Goal: Task Accomplishment & Management: Use online tool/utility

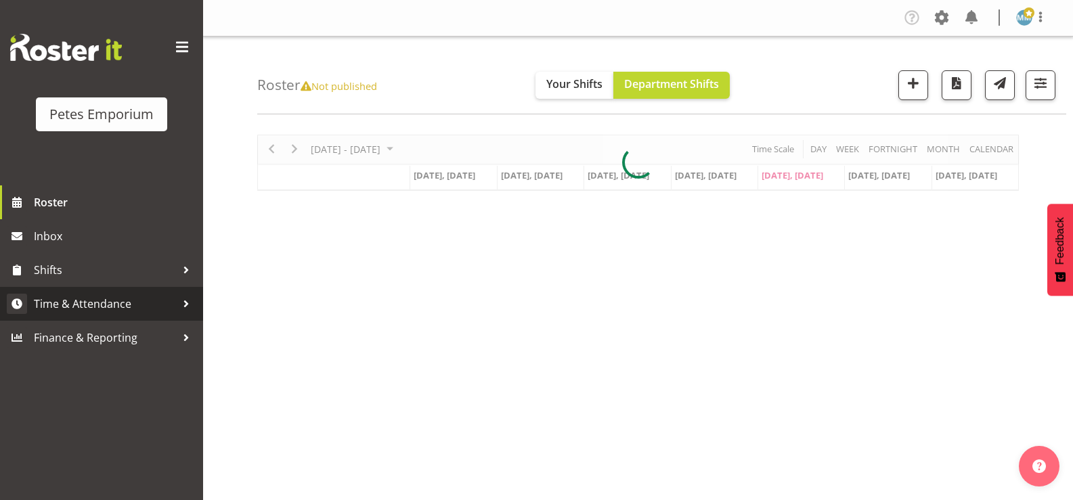
click at [122, 301] on span "Time & Attendance" at bounding box center [105, 304] width 142 height 20
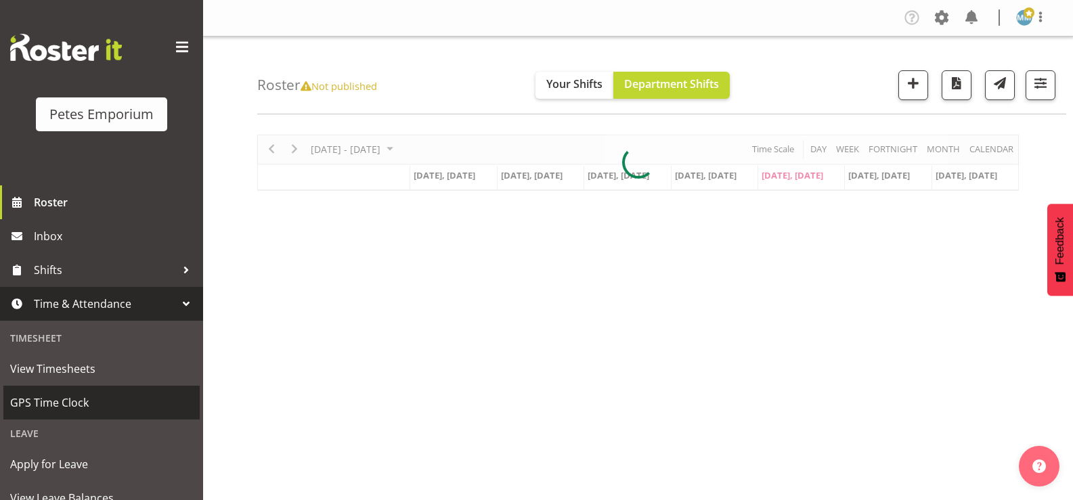
click at [79, 397] on span "GPS Time Clock" at bounding box center [101, 403] width 183 height 20
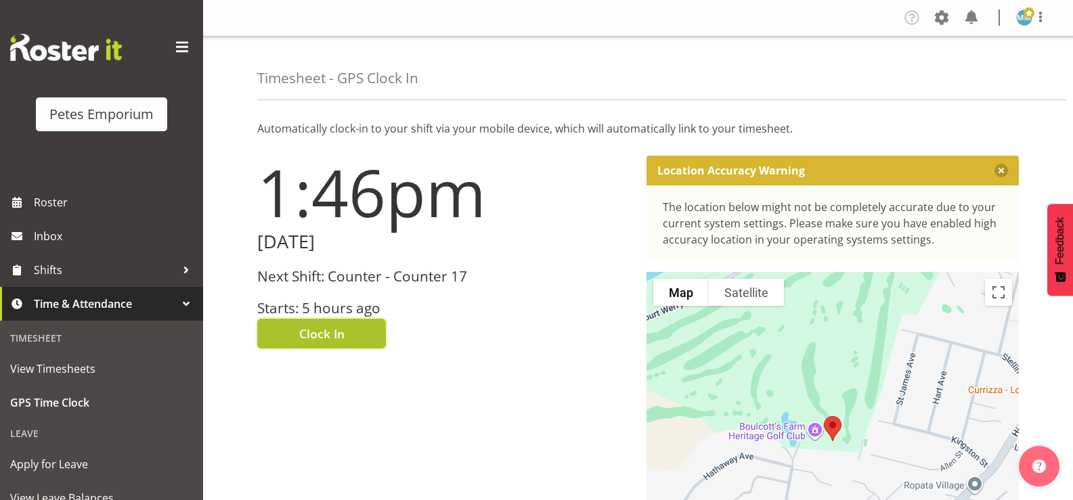
click at [322, 331] on span "Clock In" at bounding box center [321, 334] width 45 height 18
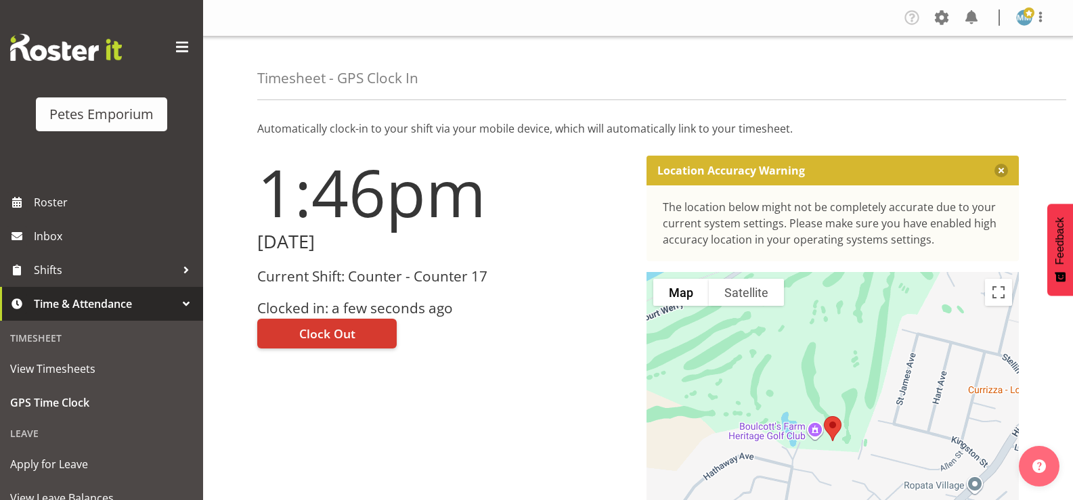
click at [1029, 26] on figure at bounding box center [1024, 17] width 16 height 16
click at [966, 77] on link "Log Out" at bounding box center [984, 71] width 130 height 24
